Goal: Task Accomplishment & Management: Complete application form

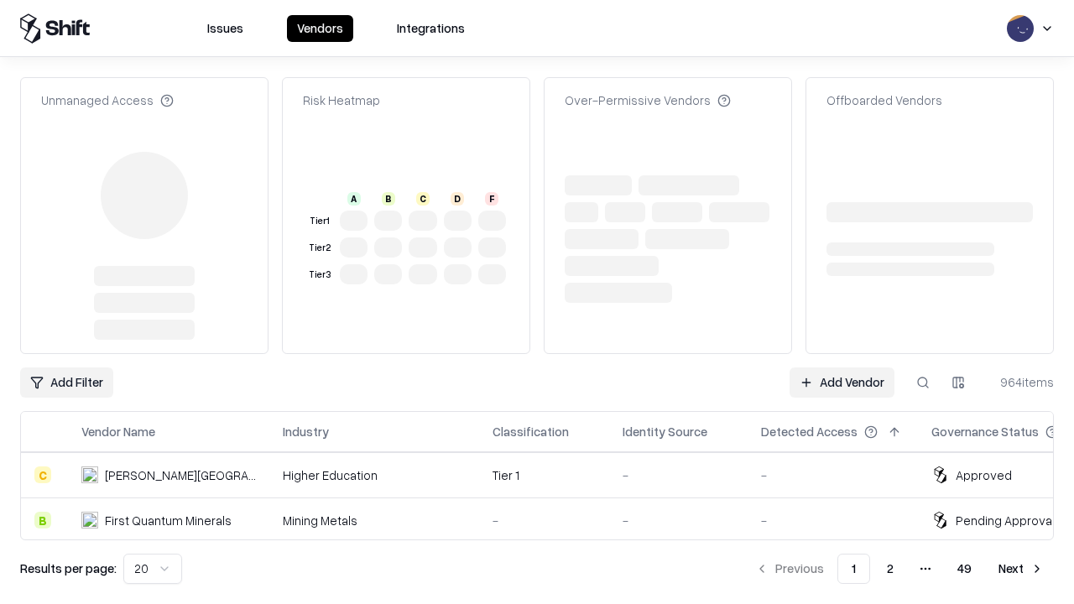
click at [842, 368] on link "Add Vendor" at bounding box center [842, 383] width 105 height 30
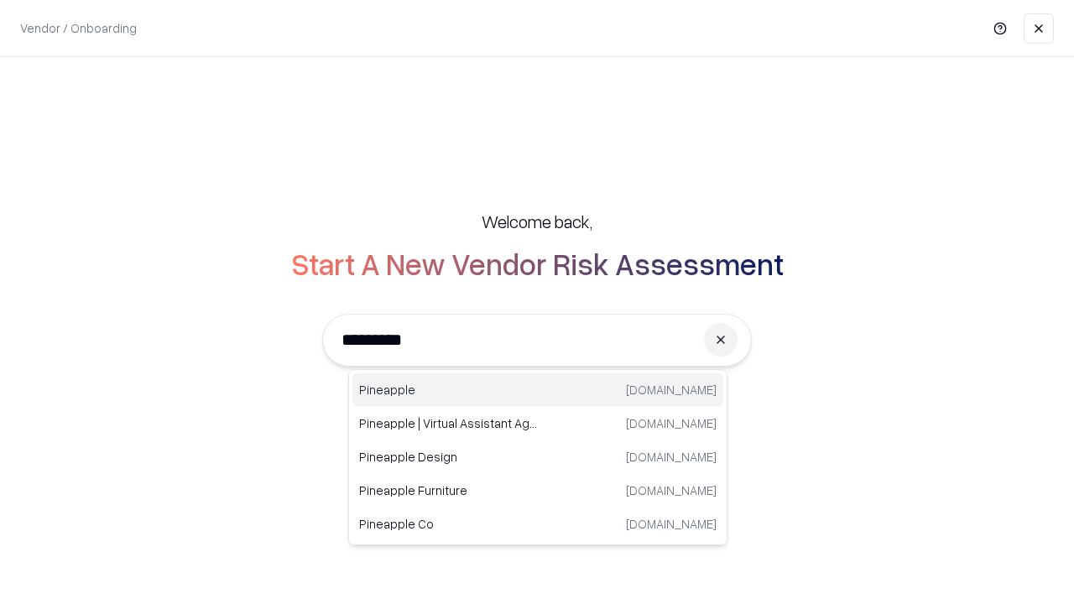
click at [538, 390] on div "Pineapple [DOMAIN_NAME]" at bounding box center [537, 390] width 371 height 34
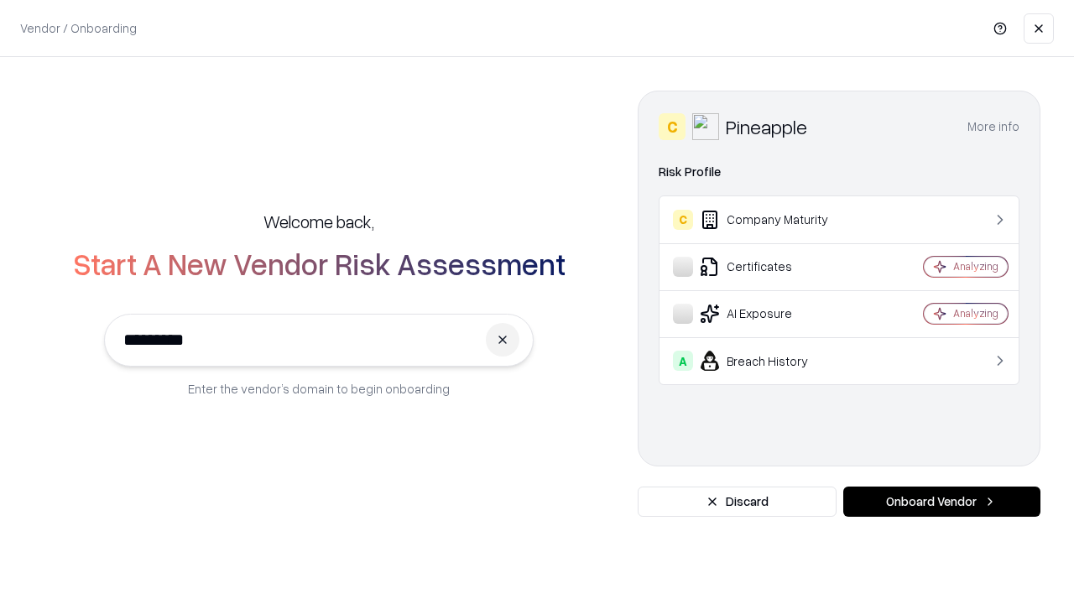
type input "*********"
click at [942, 502] on button "Onboard Vendor" at bounding box center [941, 502] width 197 height 30
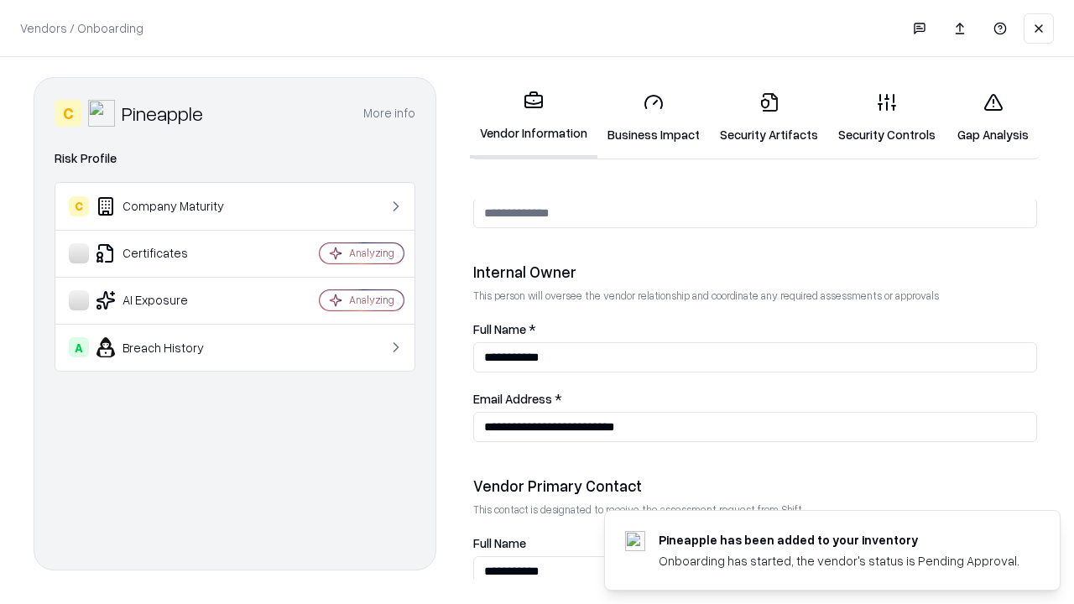
scroll to position [869, 0]
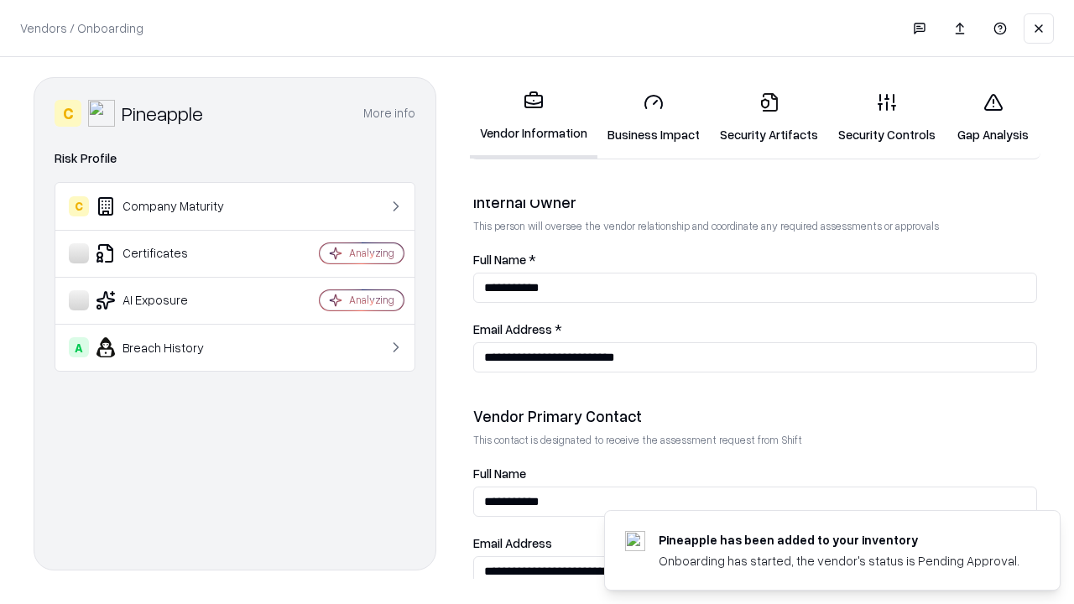
click at [769, 117] on link "Security Artifacts" at bounding box center [769, 118] width 118 height 78
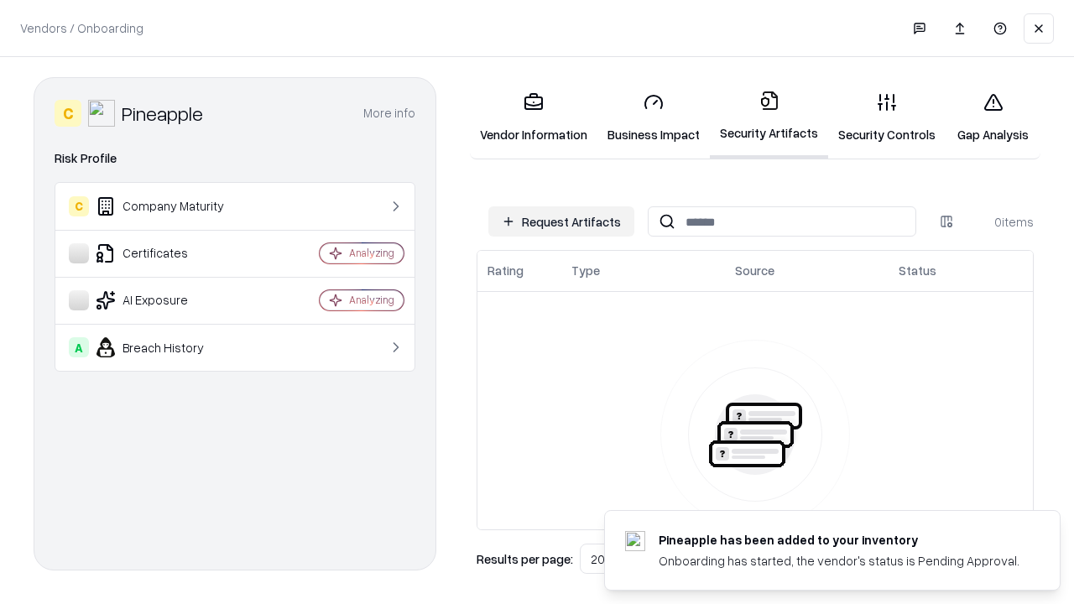
click at [561, 222] on button "Request Artifacts" at bounding box center [561, 221] width 146 height 30
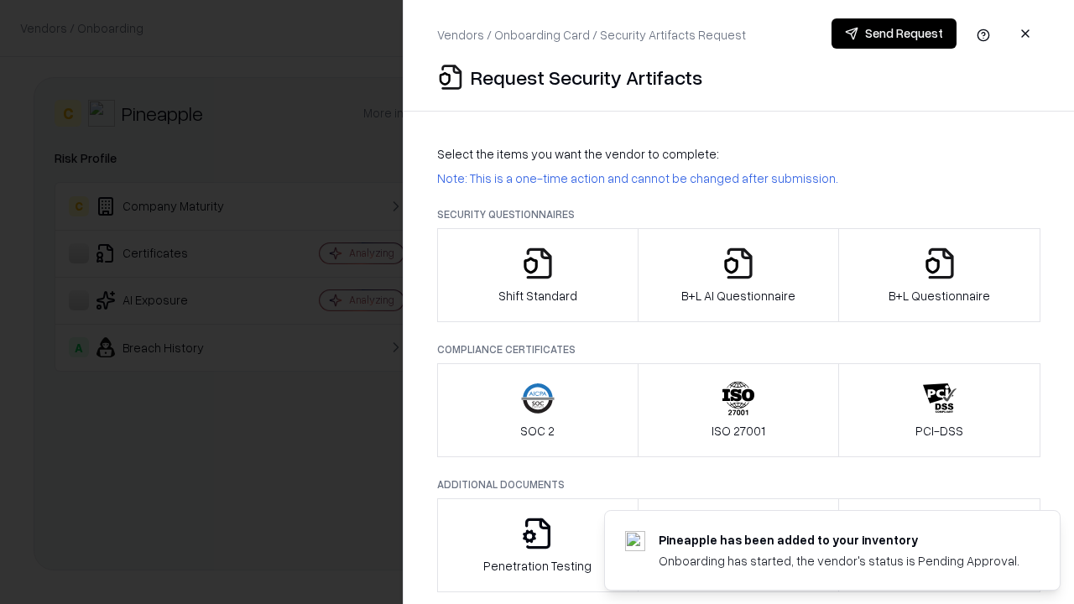
click at [939, 275] on icon "button" at bounding box center [940, 264] width 34 height 34
click at [738, 275] on icon "button" at bounding box center [739, 264] width 34 height 34
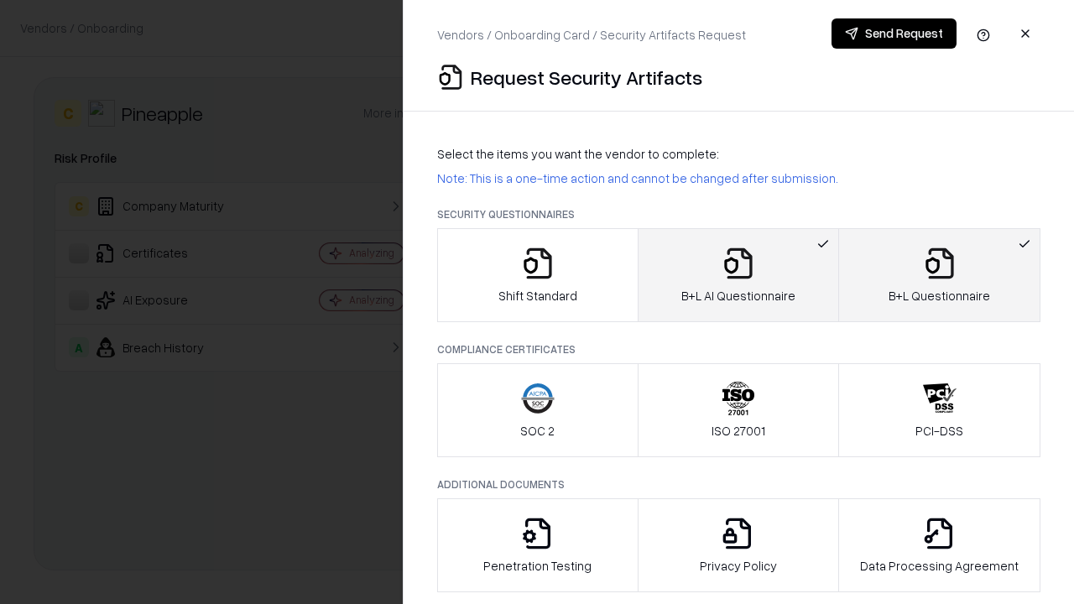
click at [894, 34] on button "Send Request" at bounding box center [894, 33] width 125 height 30
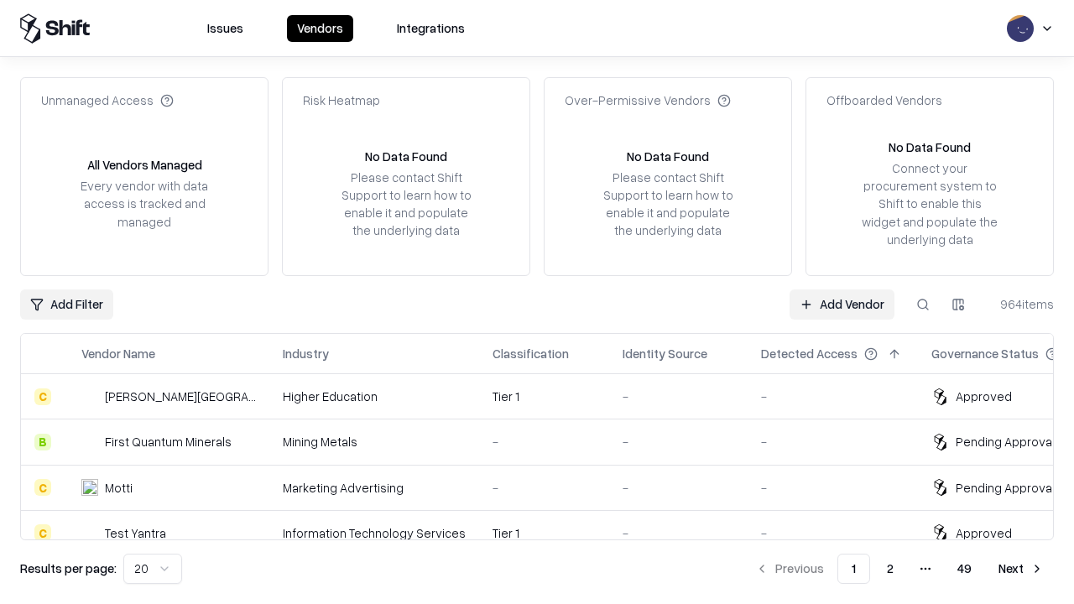
click at [842, 304] on link "Add Vendor" at bounding box center [842, 305] width 105 height 30
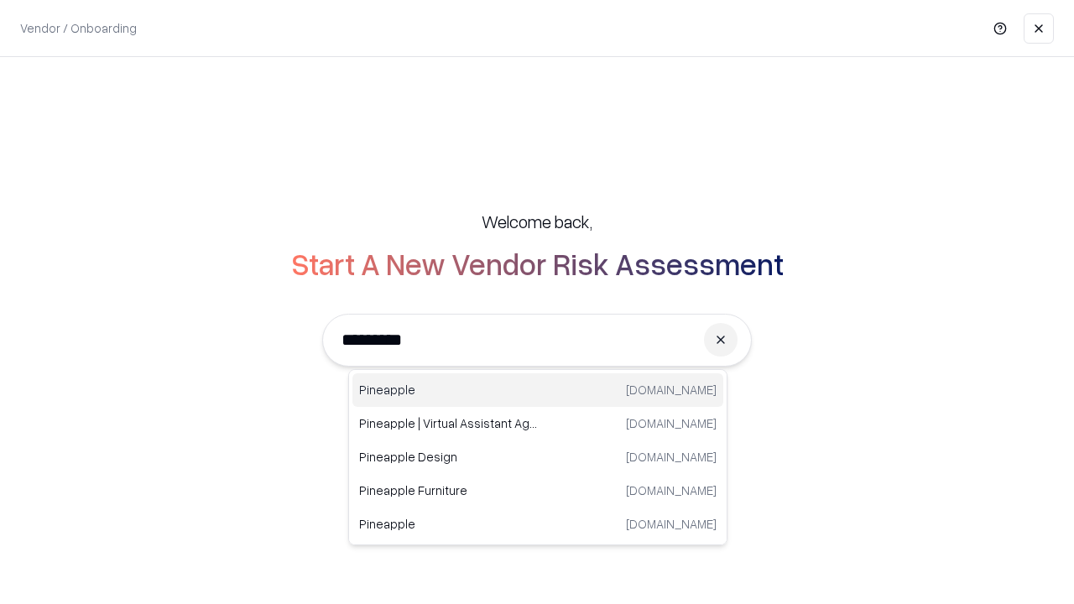
click at [538, 390] on div "Pineapple [DOMAIN_NAME]" at bounding box center [537, 390] width 371 height 34
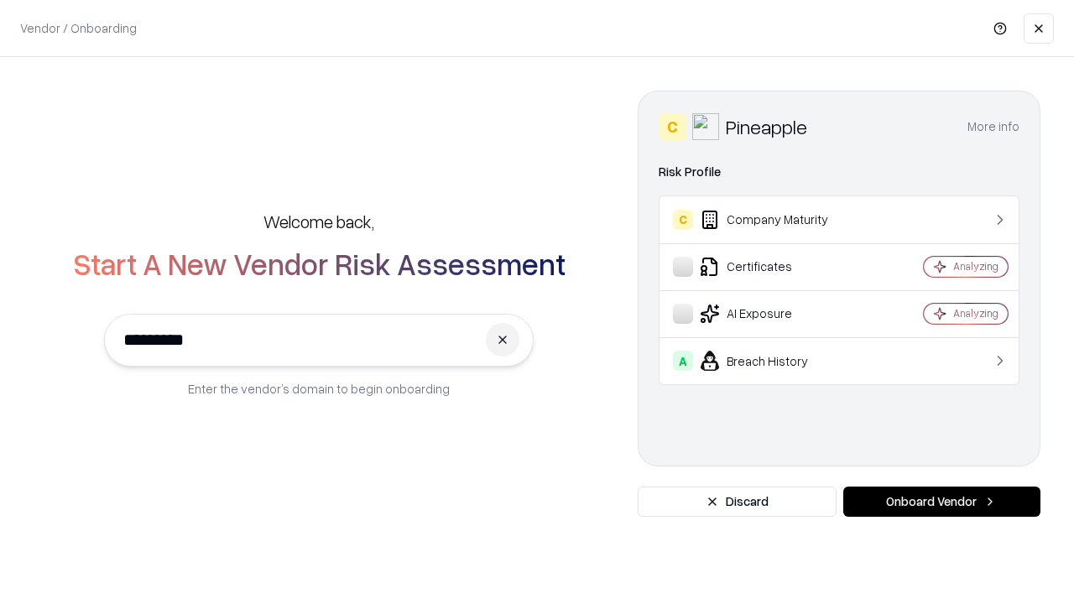
type input "*********"
click at [942, 502] on button "Onboard Vendor" at bounding box center [941, 502] width 197 height 30
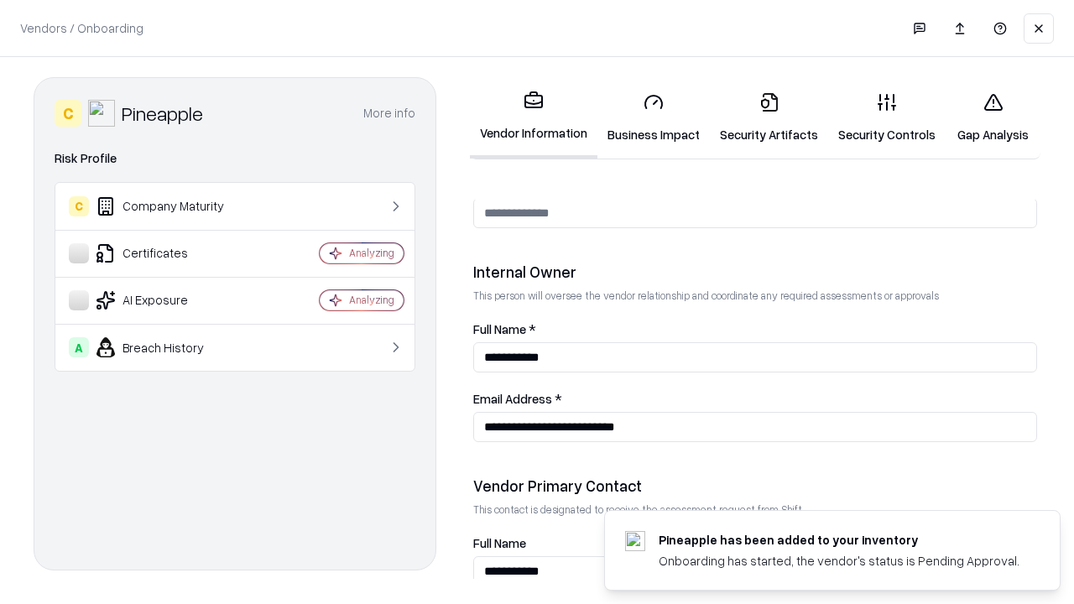
scroll to position [869, 0]
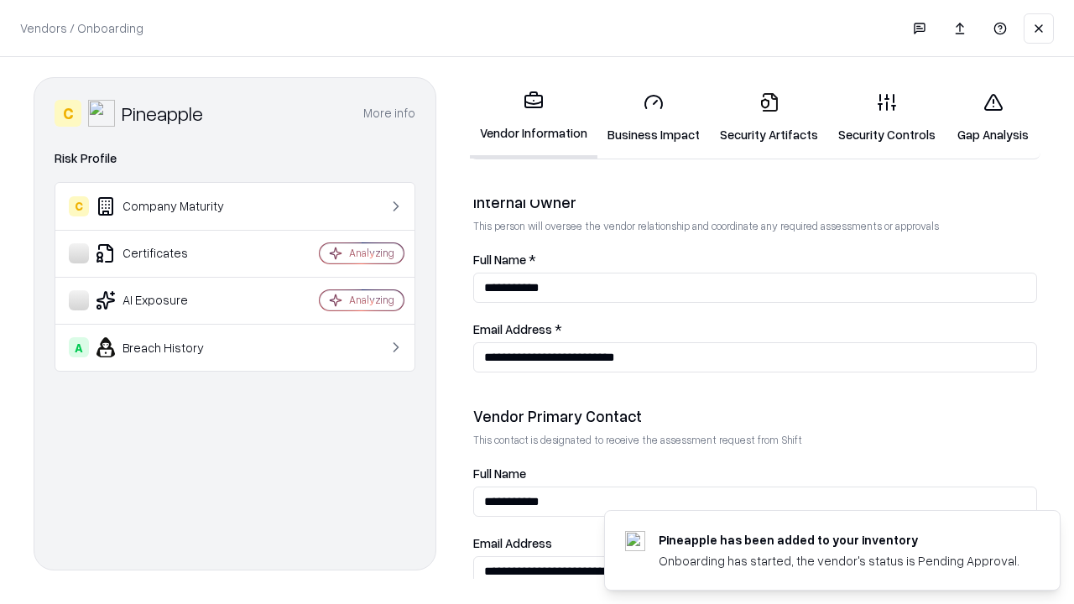
click at [993, 117] on link "Gap Analysis" at bounding box center [993, 118] width 95 height 78
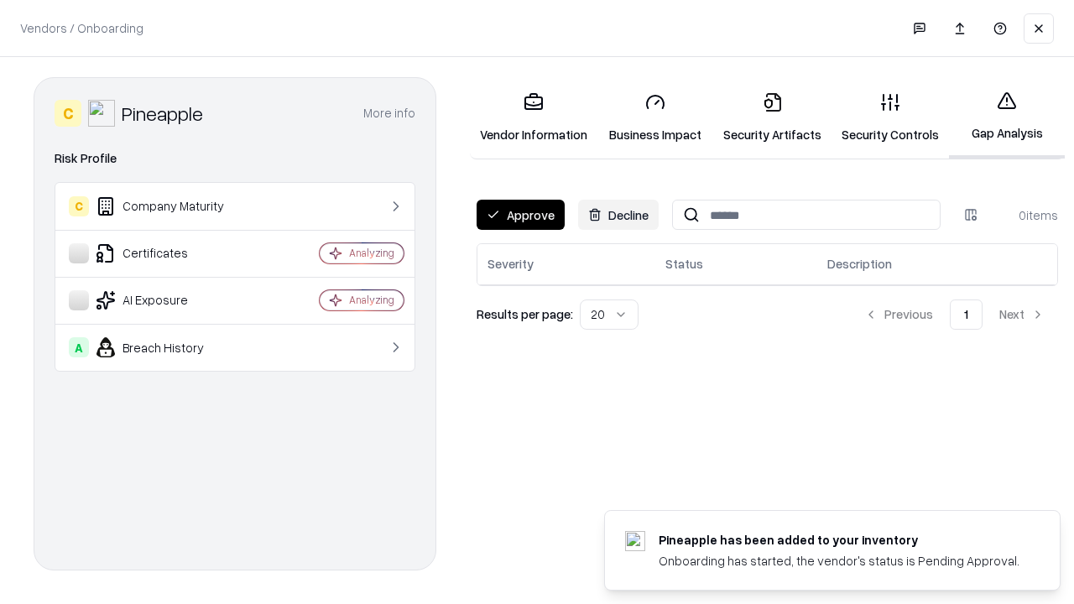
click at [520, 215] on button "Approve" at bounding box center [521, 215] width 88 height 30
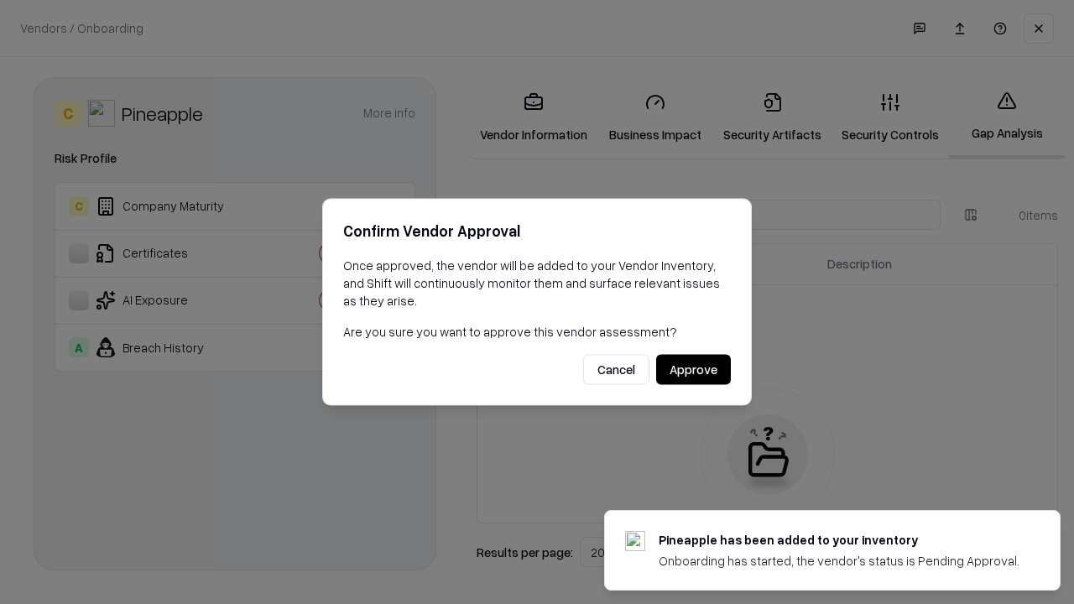
click at [693, 369] on button "Approve" at bounding box center [693, 370] width 75 height 30
